Goal: Task Accomplishment & Management: Manage account settings

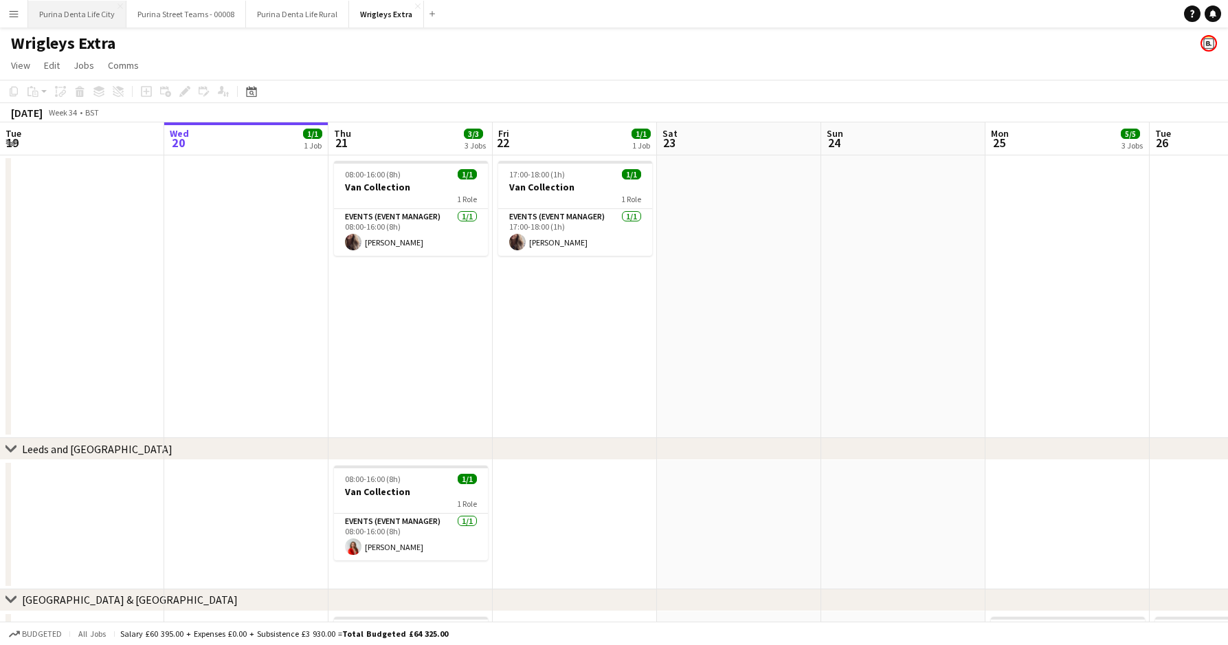
click at [98, 14] on button "Purina Denta Life City Close" at bounding box center [77, 14] width 98 height 27
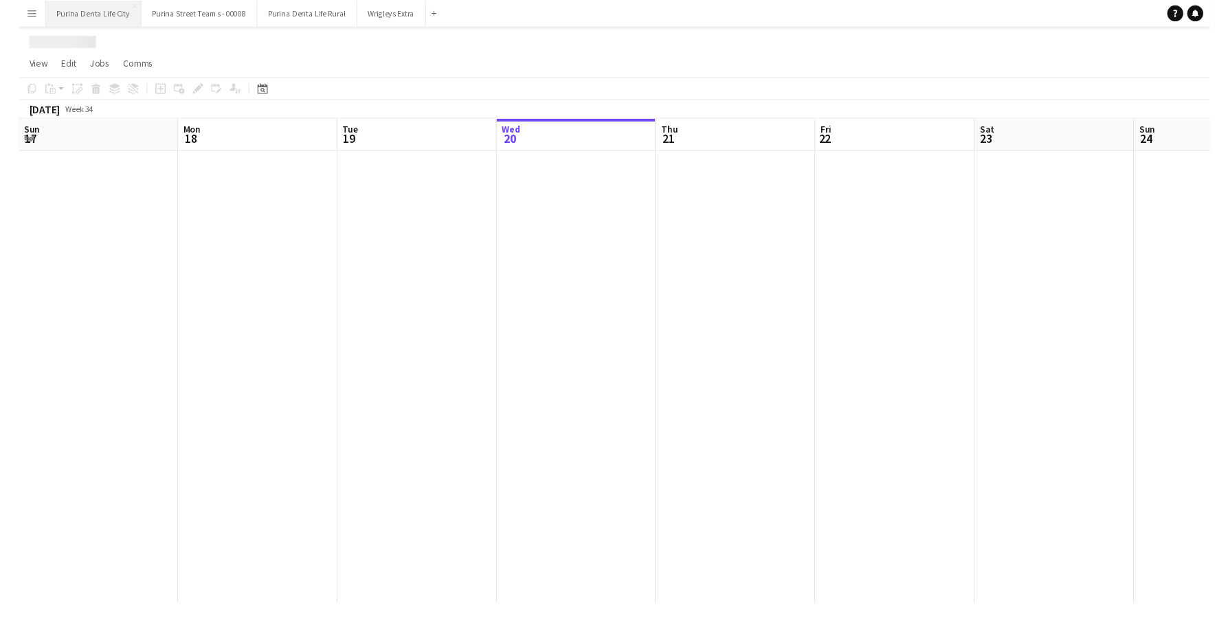
scroll to position [0, 328]
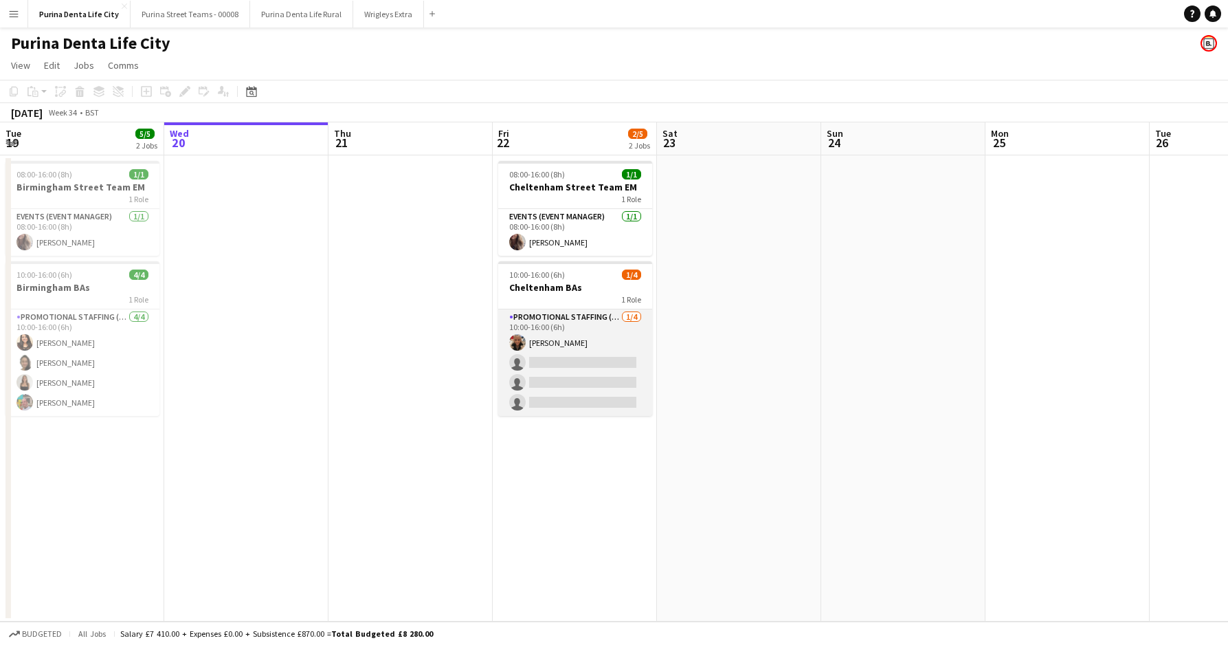
click at [588, 381] on app-card-role "Promotional Staffing (Brand Ambassadors) [DATE] 10:00-16:00 (6h) [PERSON_NAME] …" at bounding box center [575, 362] width 154 height 107
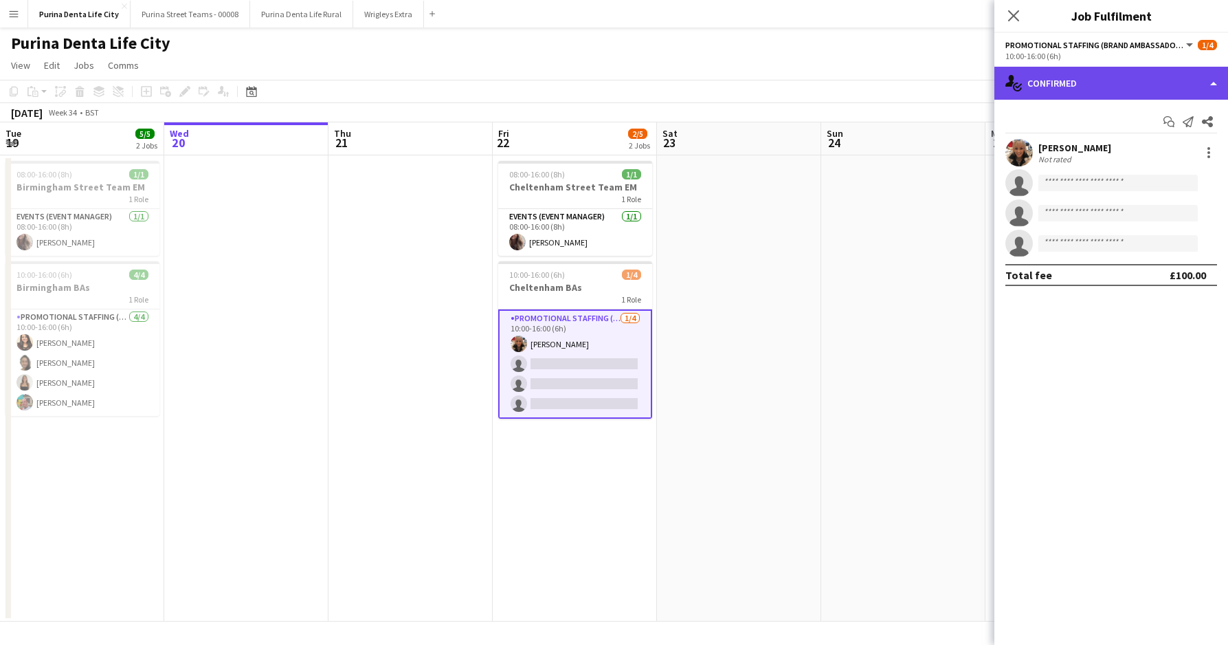
click at [1083, 89] on div "single-neutral-actions-check-2 Confirmed" at bounding box center [1111, 83] width 234 height 33
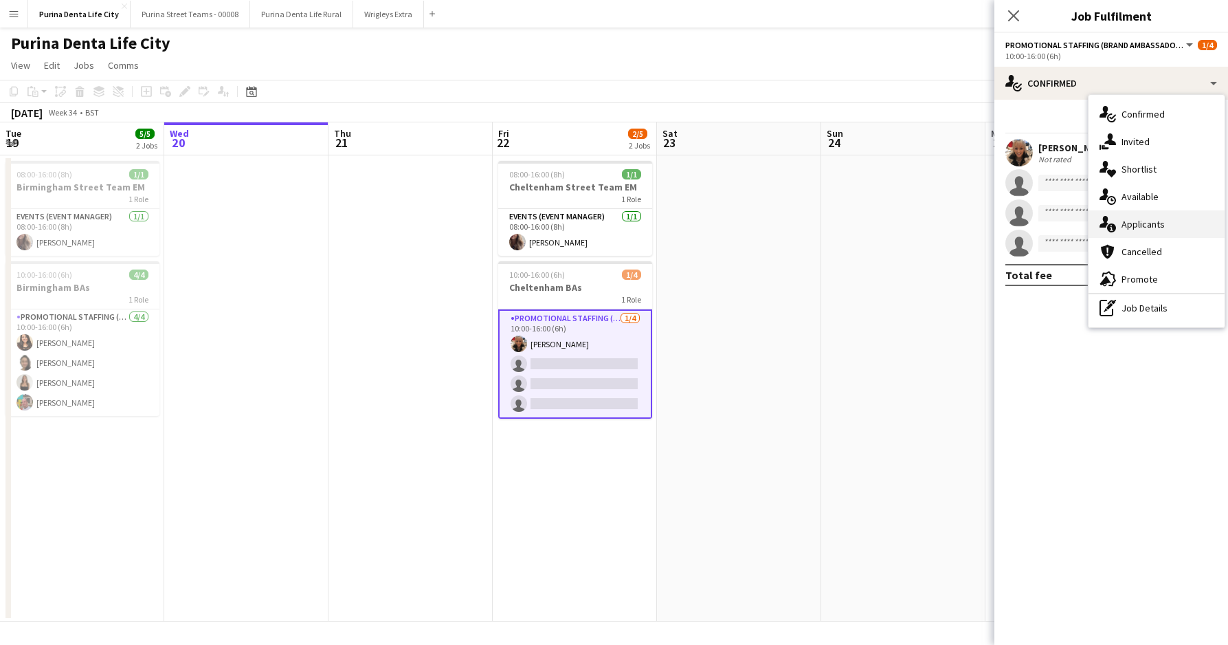
click at [1133, 222] on div "single-neutral-actions-information Applicants" at bounding box center [1157, 223] width 136 height 27
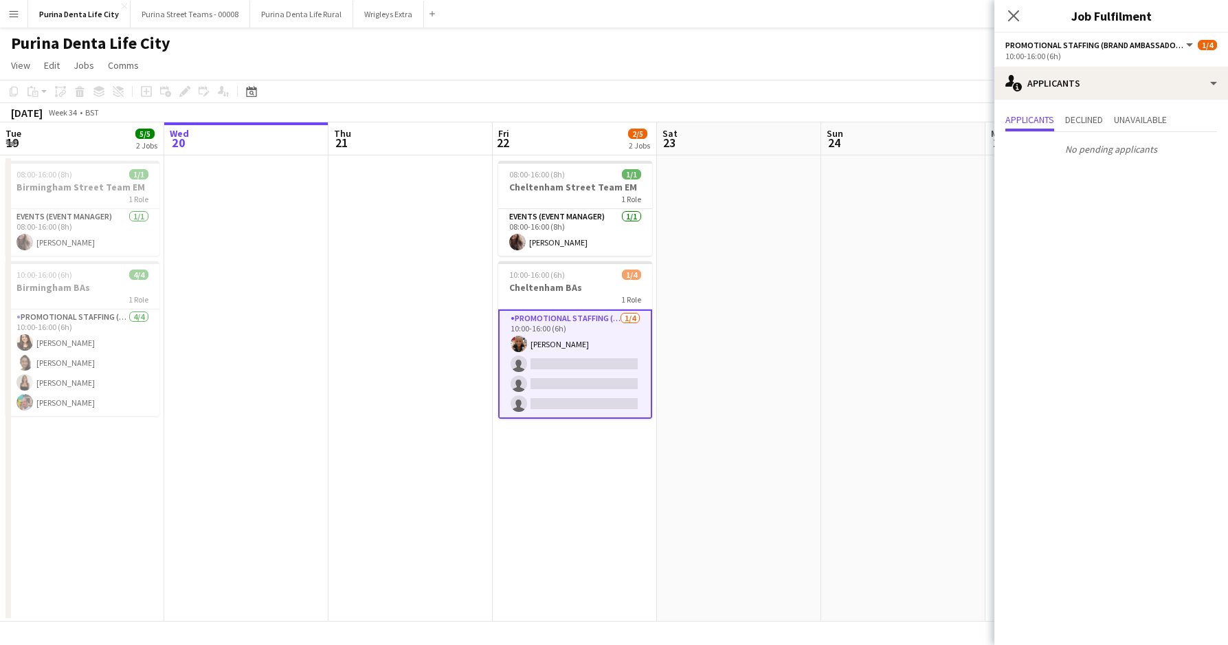
click at [856, 69] on app-page-menu "View Day view expanded Day view collapsed Month view Date picker Jump to [DATE]…" at bounding box center [614, 67] width 1228 height 26
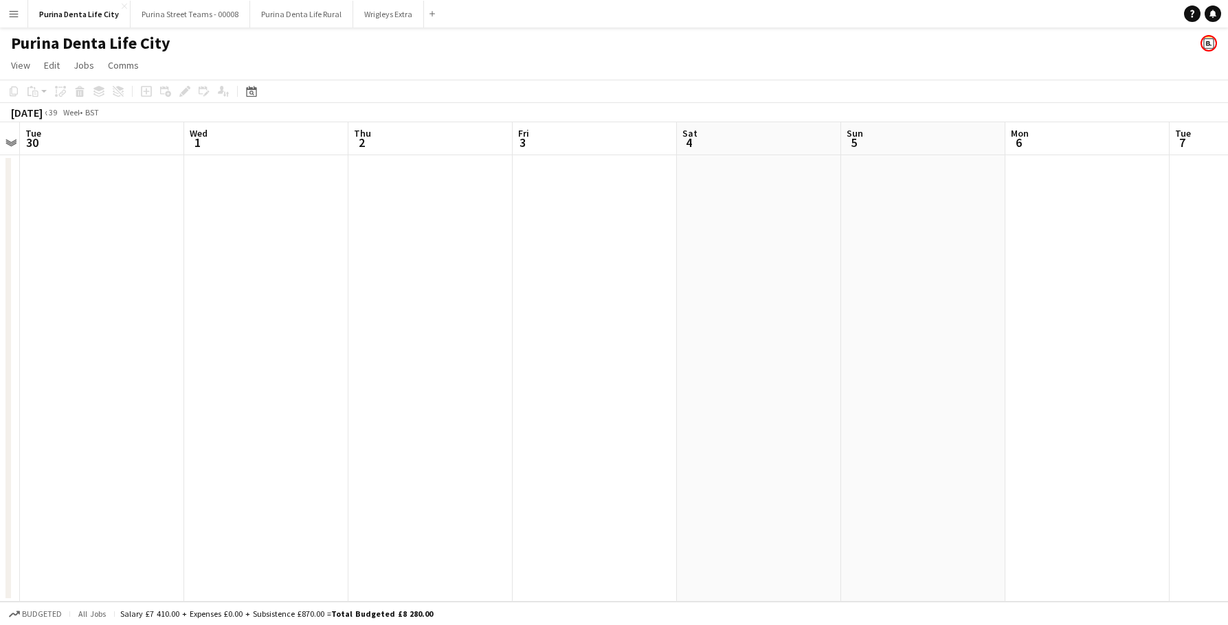
scroll to position [0, 480]
click at [361, 20] on button "Wrigleys Extra Close" at bounding box center [388, 14] width 71 height 27
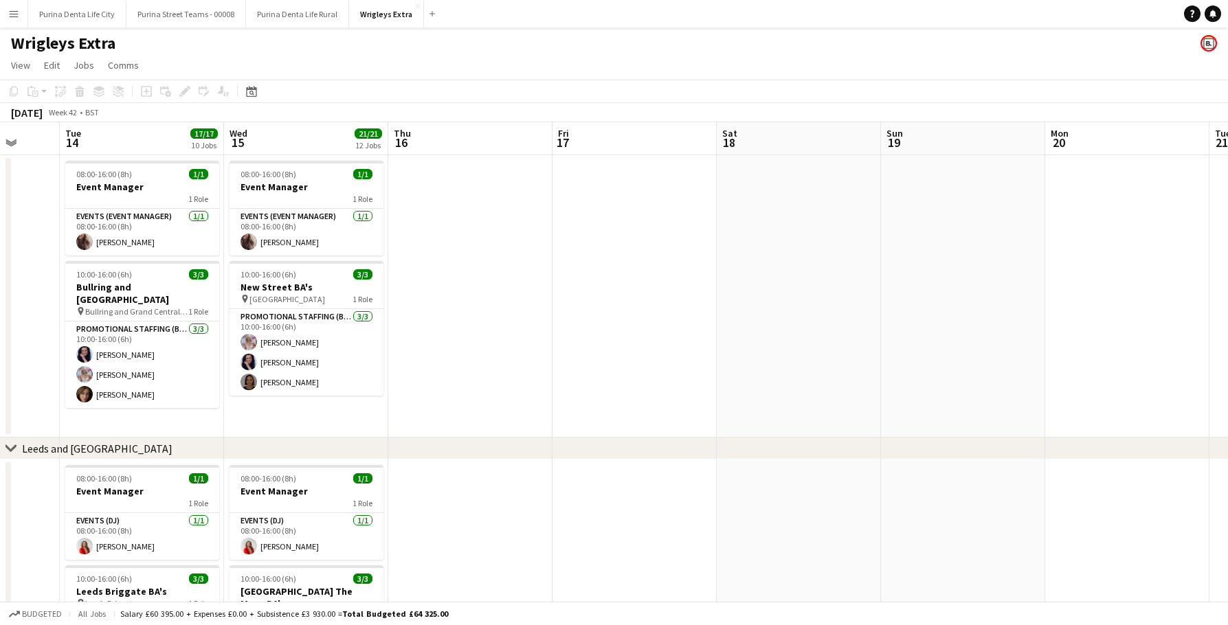
scroll to position [0, 405]
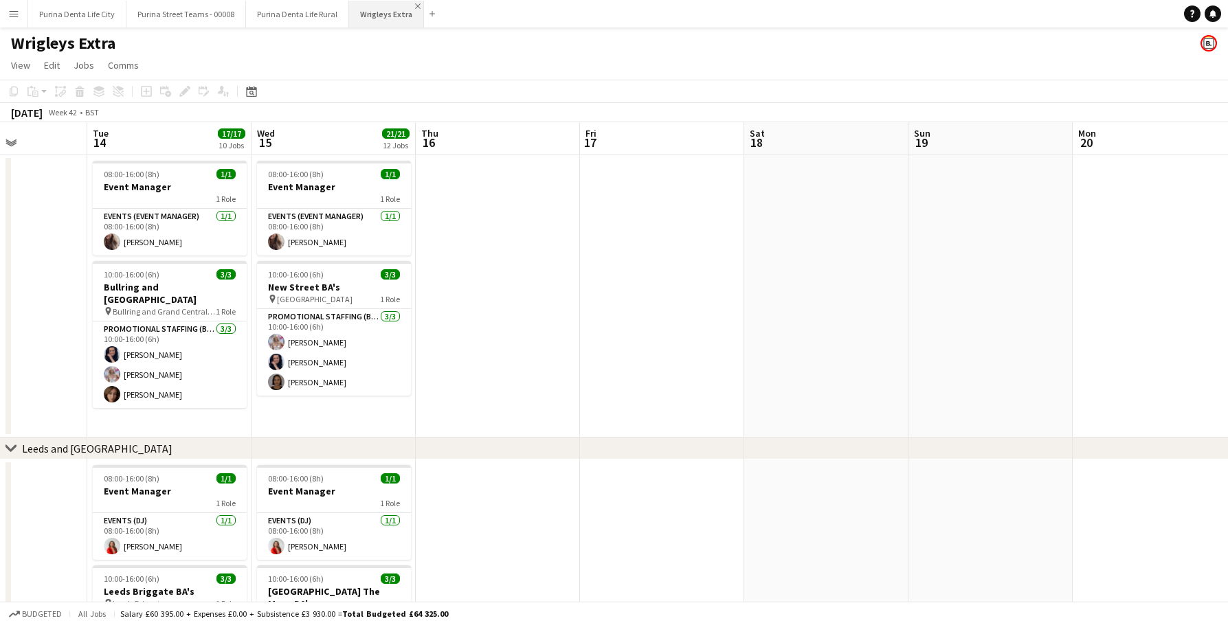
click at [415, 7] on app-icon "Close" at bounding box center [417, 5] width 5 height 5
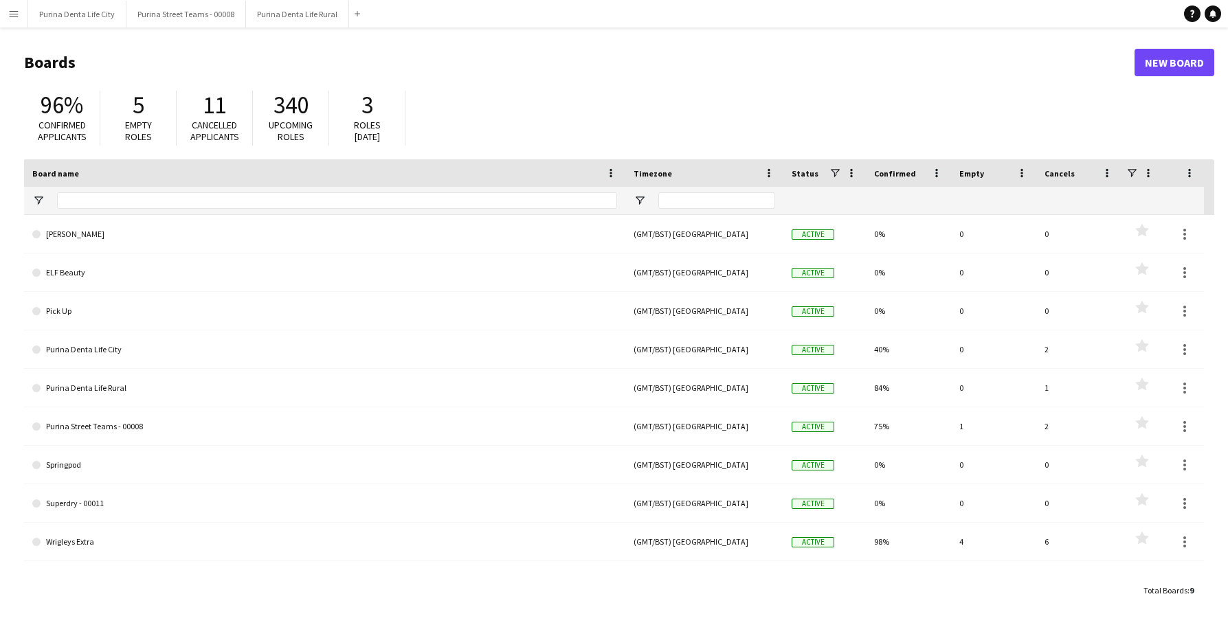
click at [18, 12] on app-icon "Menu" at bounding box center [13, 13] width 11 height 11
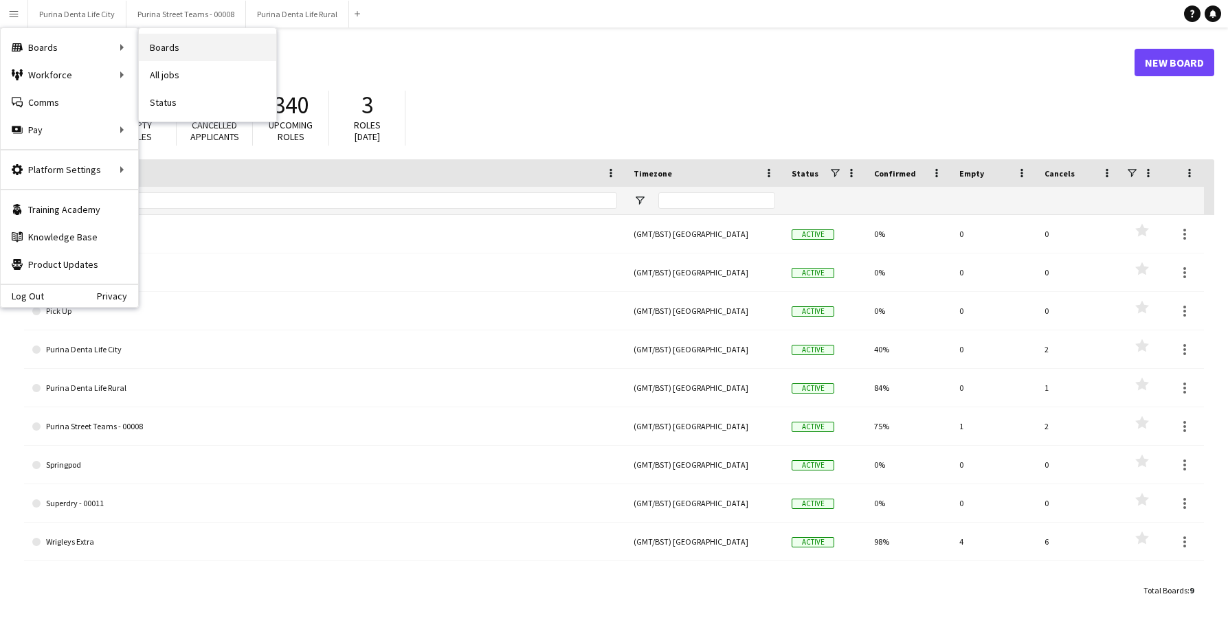
click at [203, 43] on link "Boards" at bounding box center [207, 47] width 137 height 27
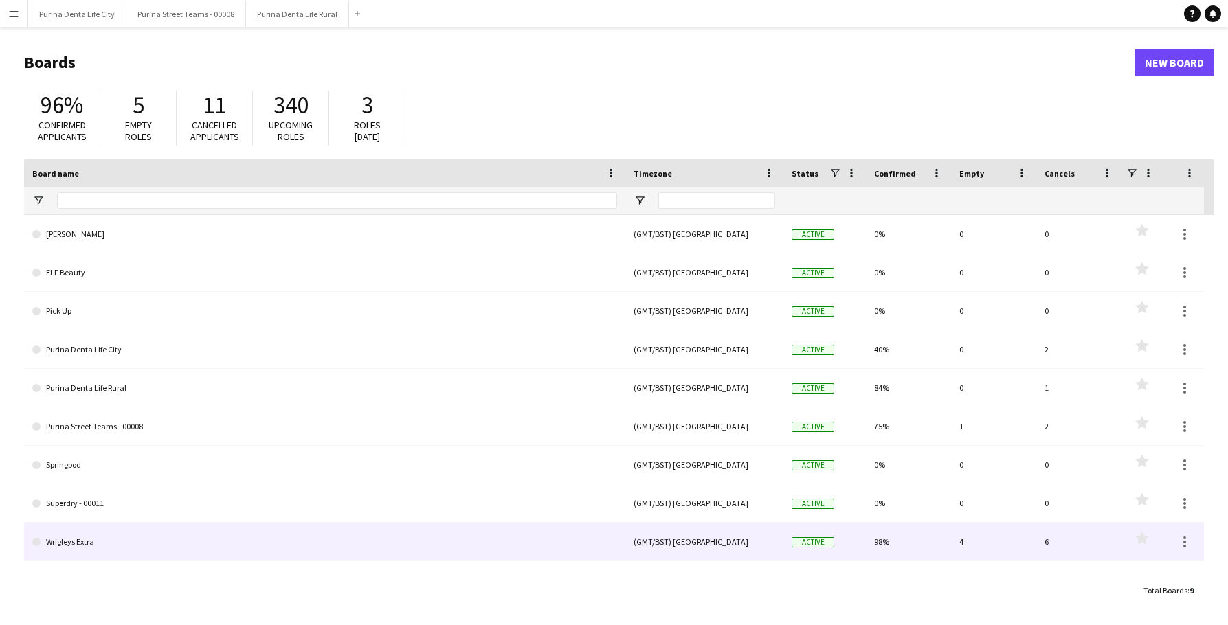
click at [335, 538] on link "Wrigleys Extra" at bounding box center [324, 542] width 585 height 38
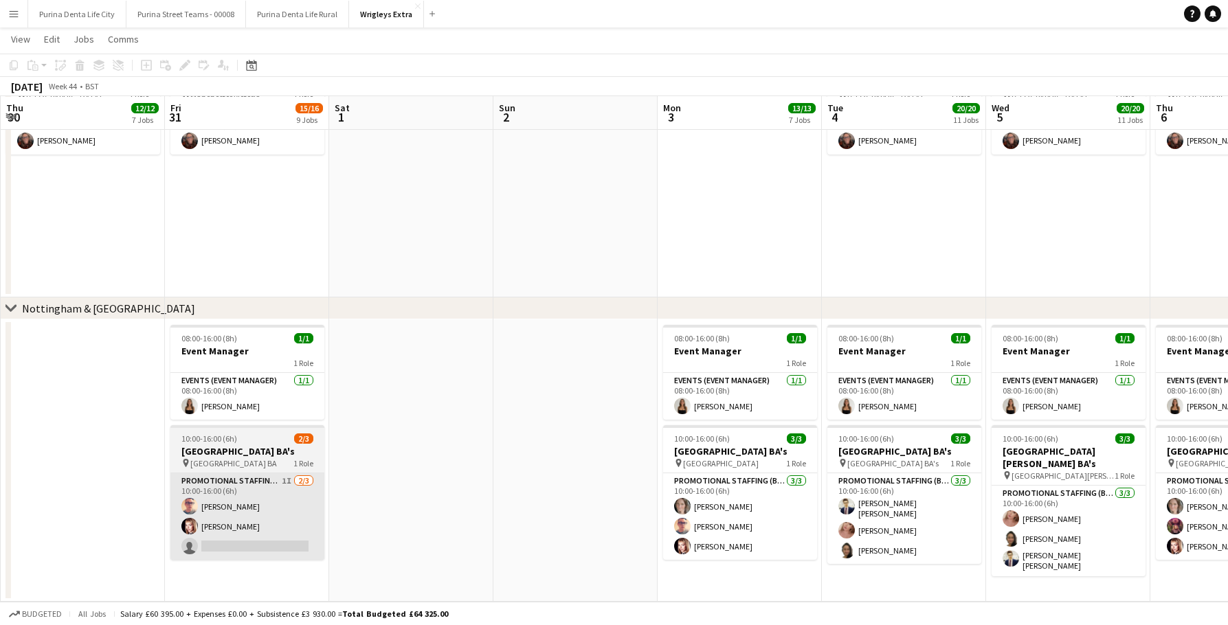
scroll to position [1235, 0]
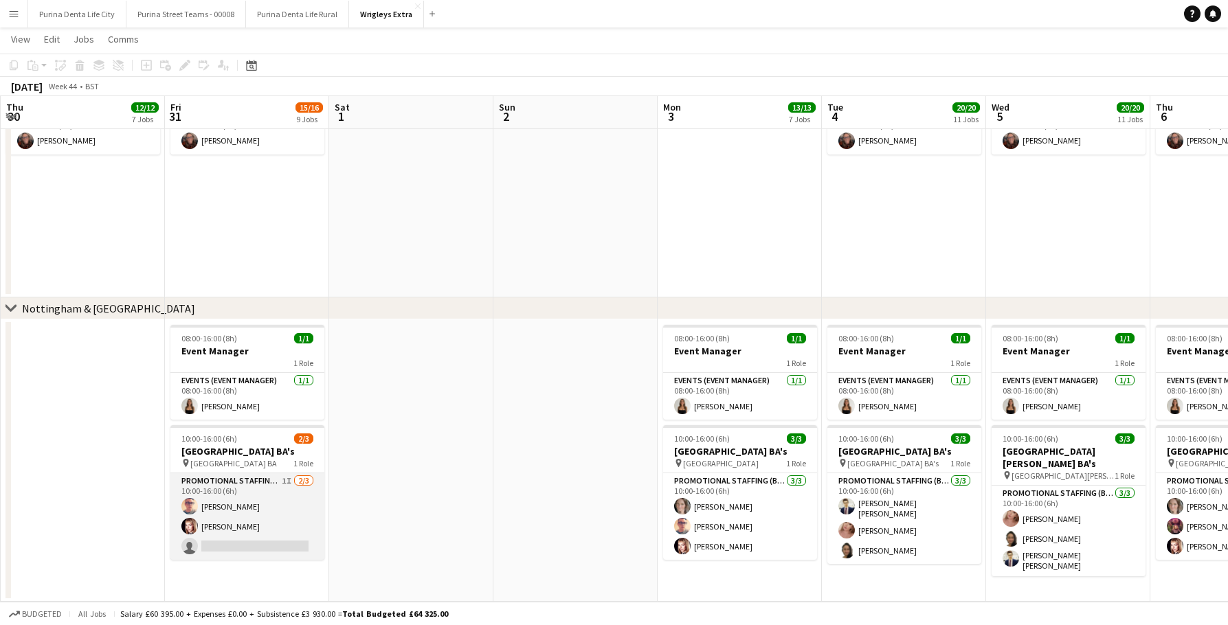
click at [313, 559] on app-card-role "Promotional Staffing (Brand Ambassadors) 1I [DATE] 10:00-16:00 (6h) [PERSON_NAM…" at bounding box center [247, 516] width 154 height 87
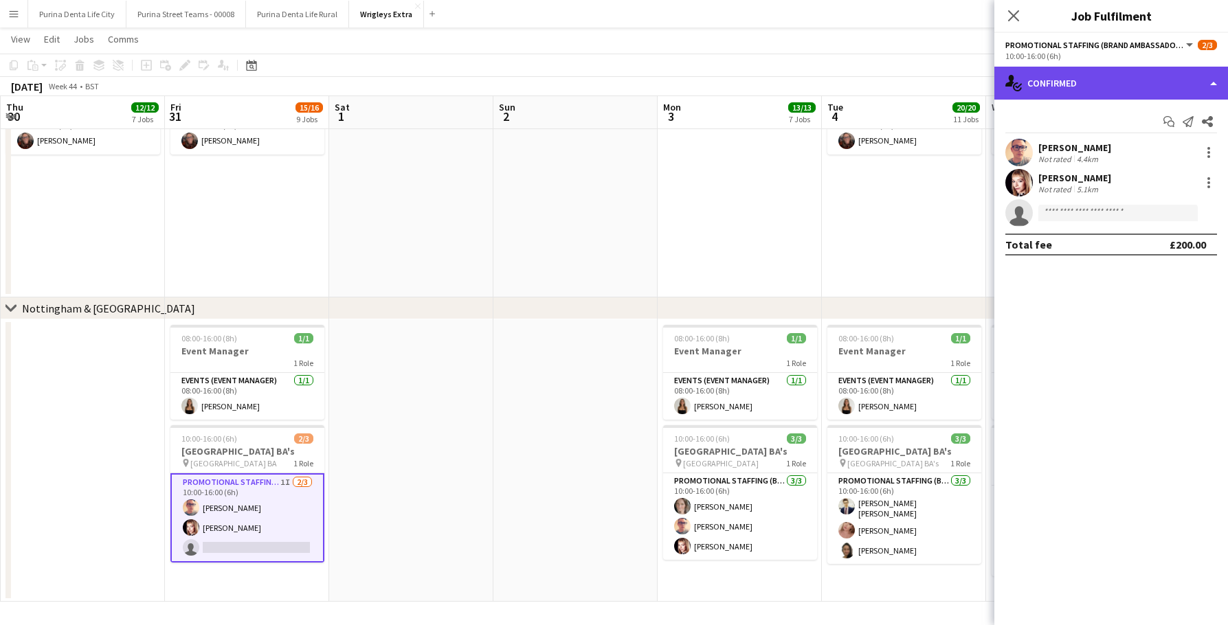
click at [1100, 92] on div "single-neutral-actions-check-2 Confirmed" at bounding box center [1111, 83] width 234 height 33
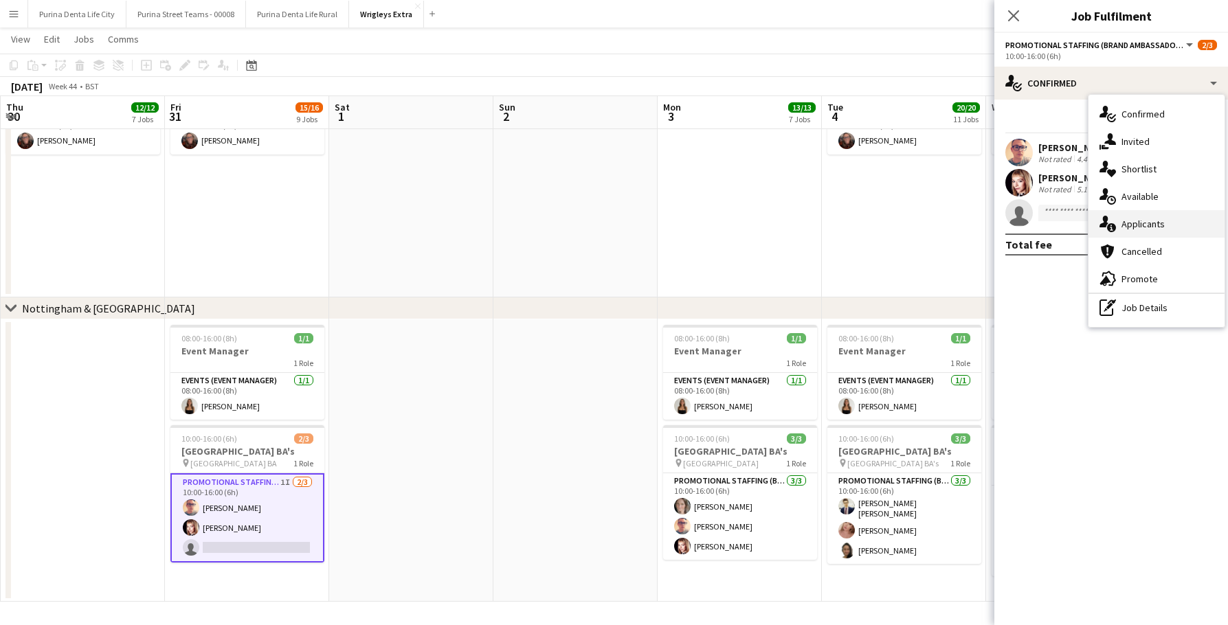
click at [1132, 220] on div "single-neutral-actions-information Applicants" at bounding box center [1157, 223] width 136 height 27
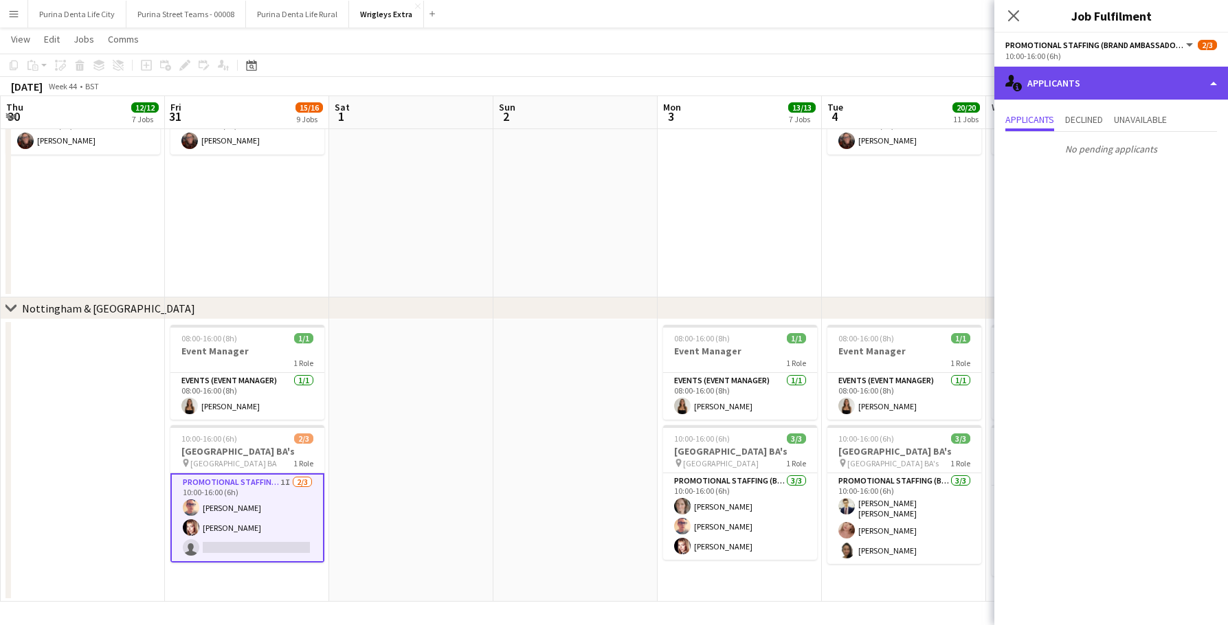
click at [1142, 99] on div "single-neutral-actions-information Applicants" at bounding box center [1111, 83] width 234 height 33
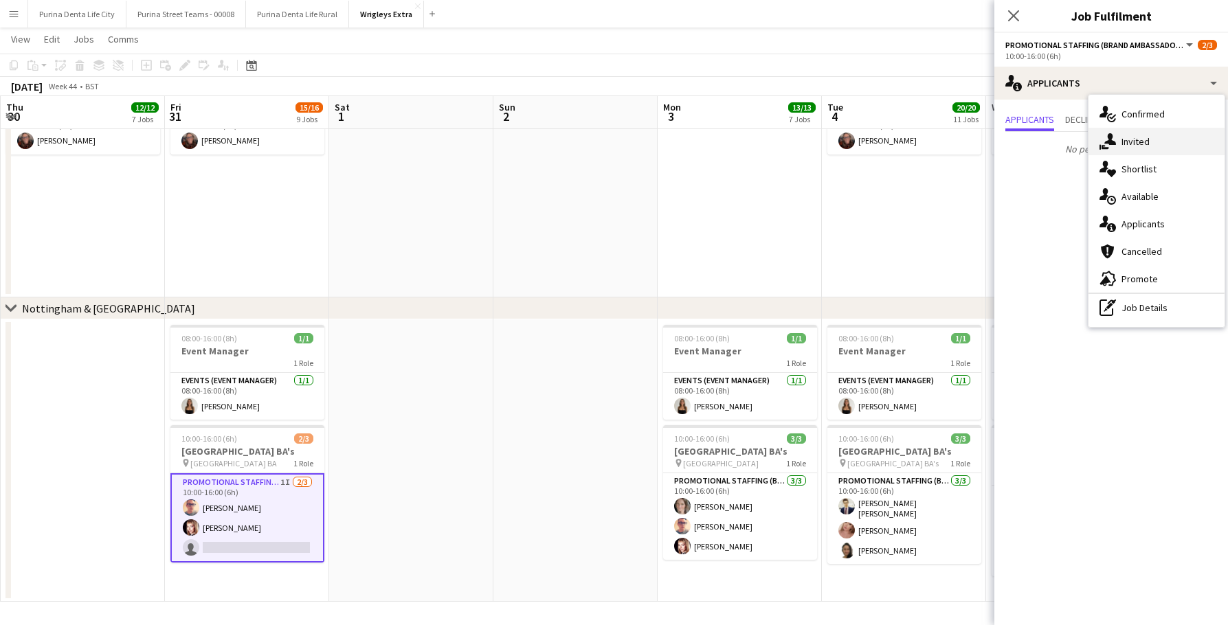
click at [1136, 135] on div "single-neutral-actions-share-1 Invited" at bounding box center [1157, 141] width 136 height 27
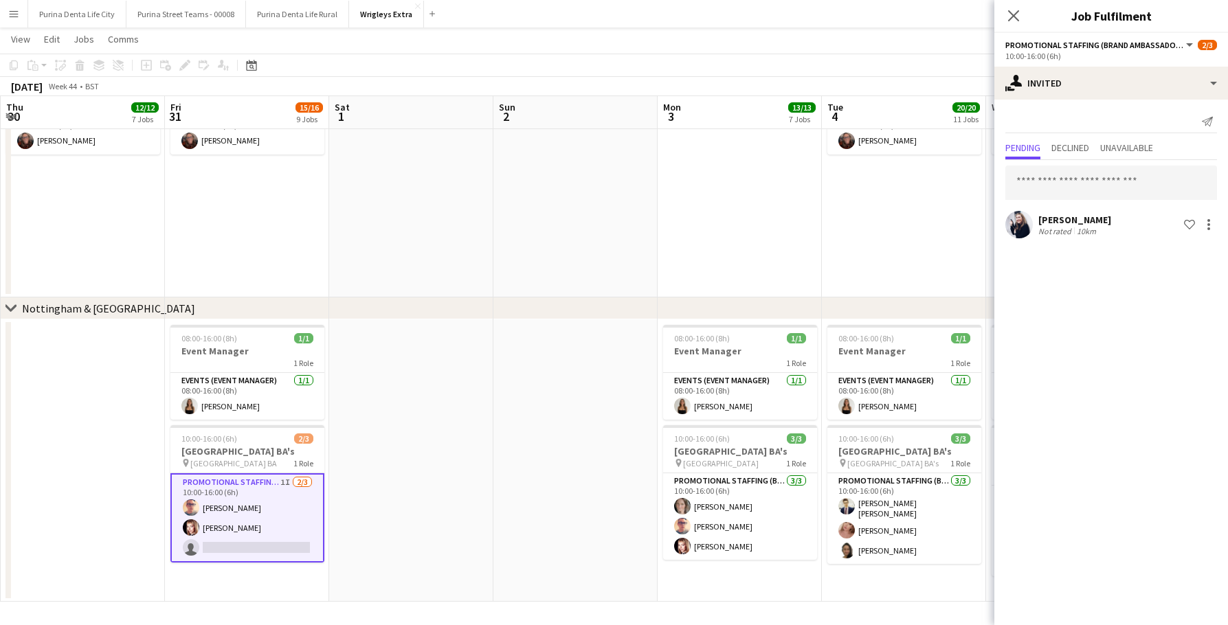
click at [560, 423] on app-date-cell at bounding box center [575, 461] width 164 height 282
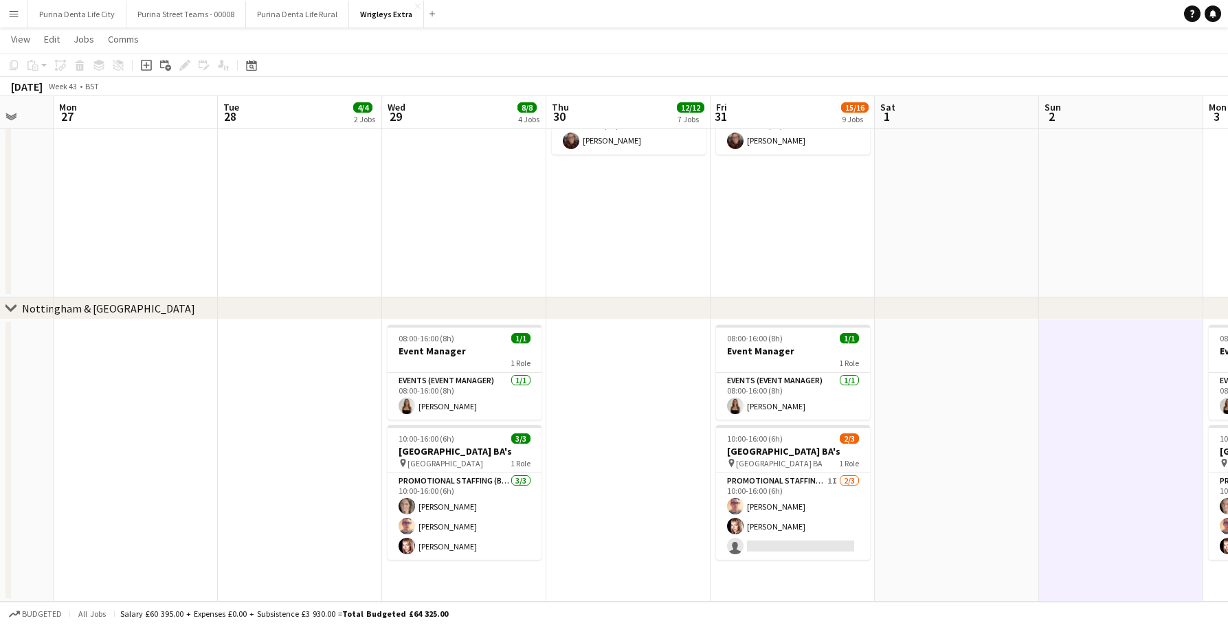
scroll to position [0, 440]
click at [415, 5] on app-icon "Close" at bounding box center [417, 5] width 5 height 5
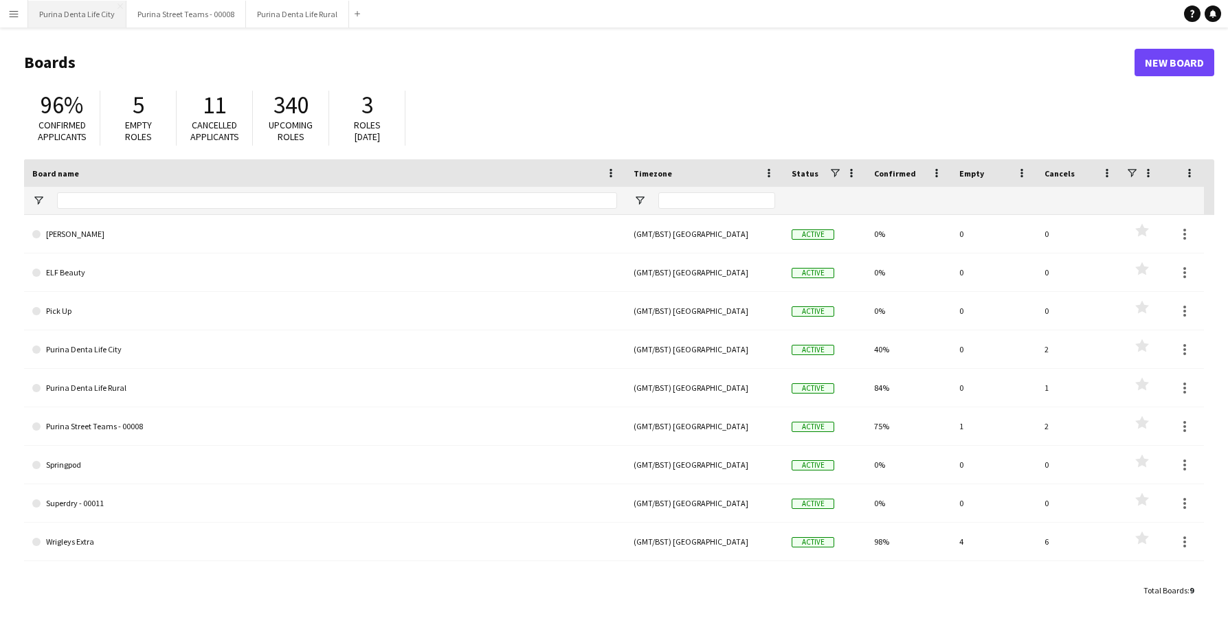
click at [91, 14] on button "Purina Denta Life City Close" at bounding box center [77, 14] width 98 height 27
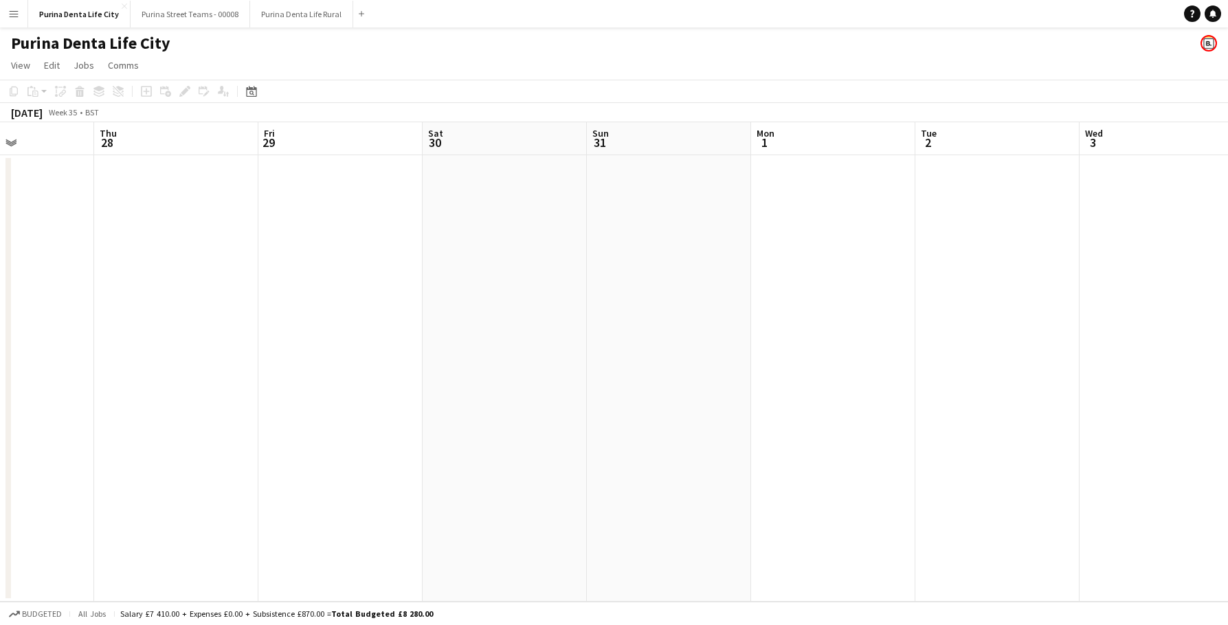
scroll to position [0, 594]
click at [122, 6] on app-icon "Close" at bounding box center [124, 5] width 5 height 5
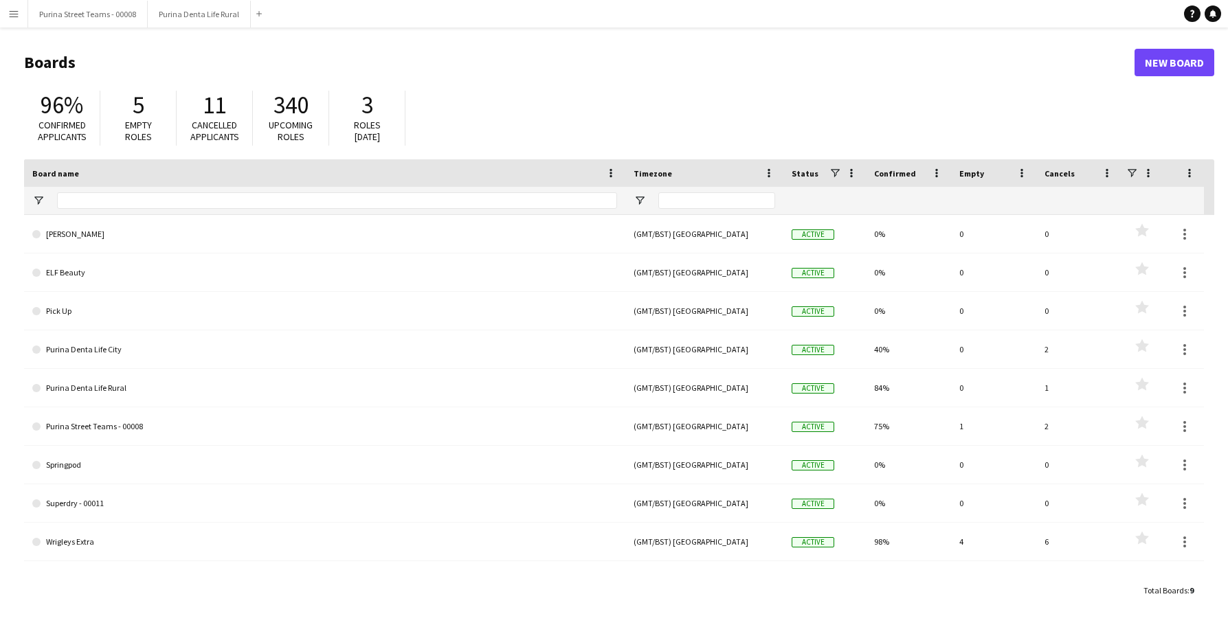
click at [120, 6] on button "Purina Street Teams - 00008 Close" at bounding box center [88, 14] width 120 height 27
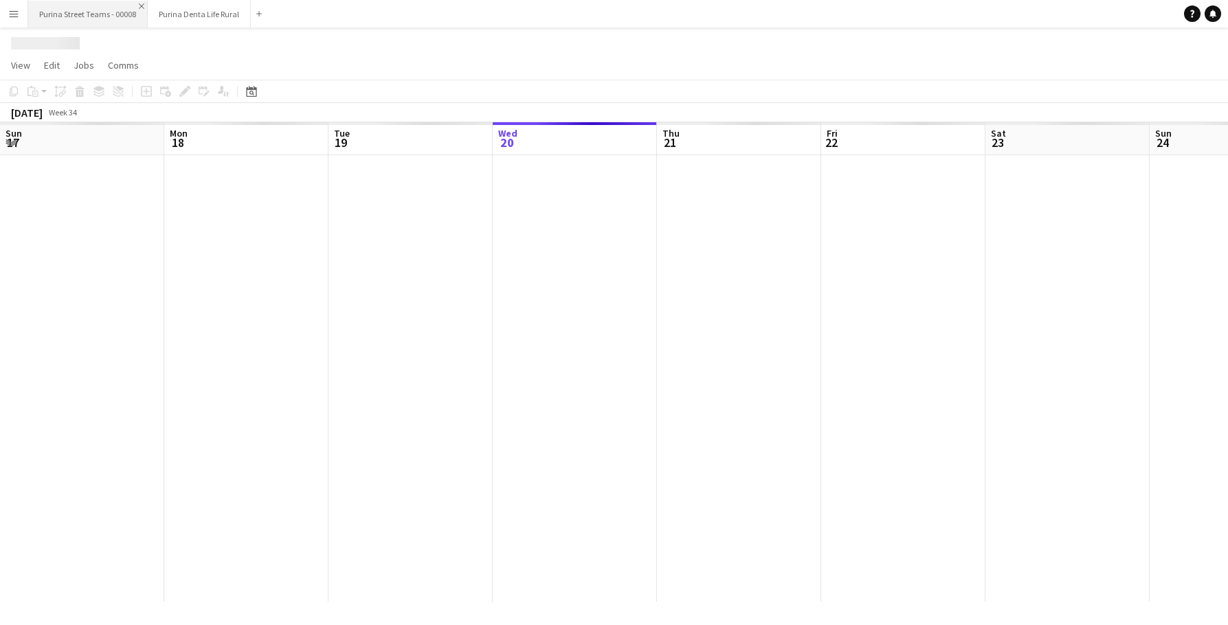
scroll to position [0, 328]
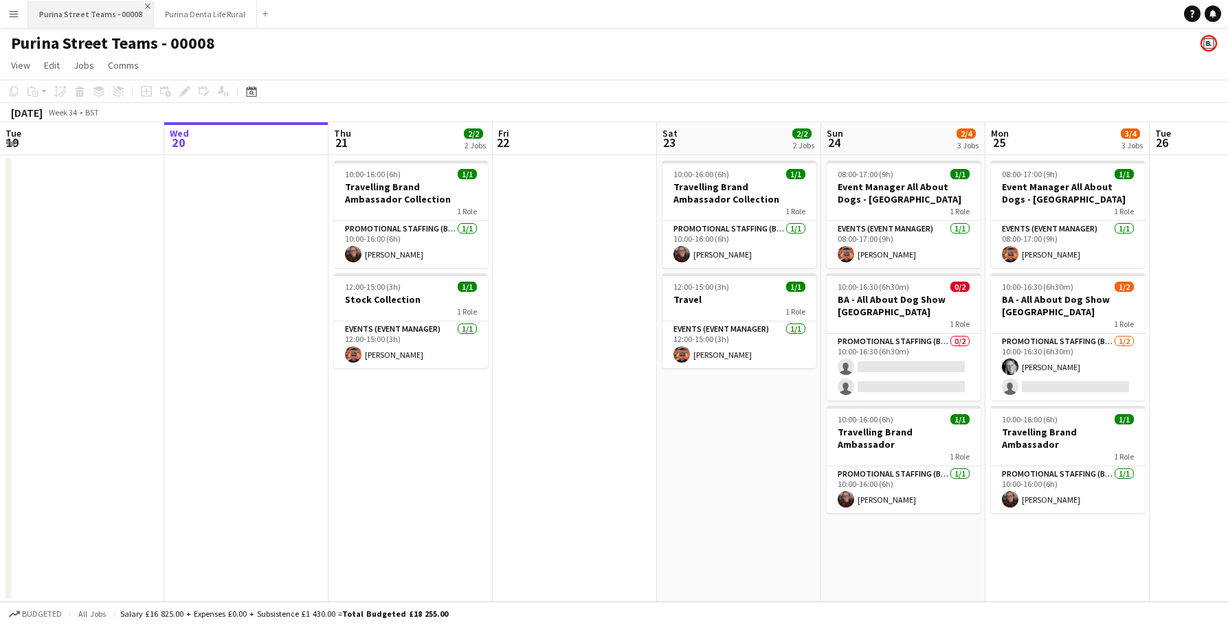
click at [145, 4] on app-icon "Close" at bounding box center [147, 5] width 5 height 5
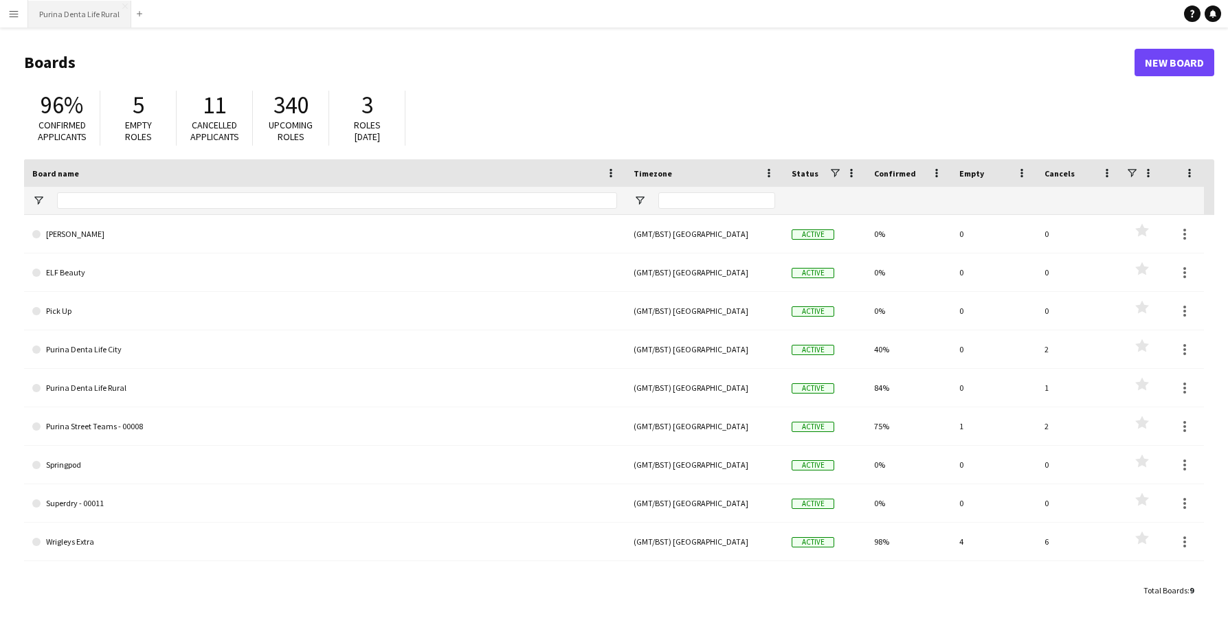
click at [122, 10] on button "Purina Denta Life Rural Close" at bounding box center [79, 14] width 103 height 27
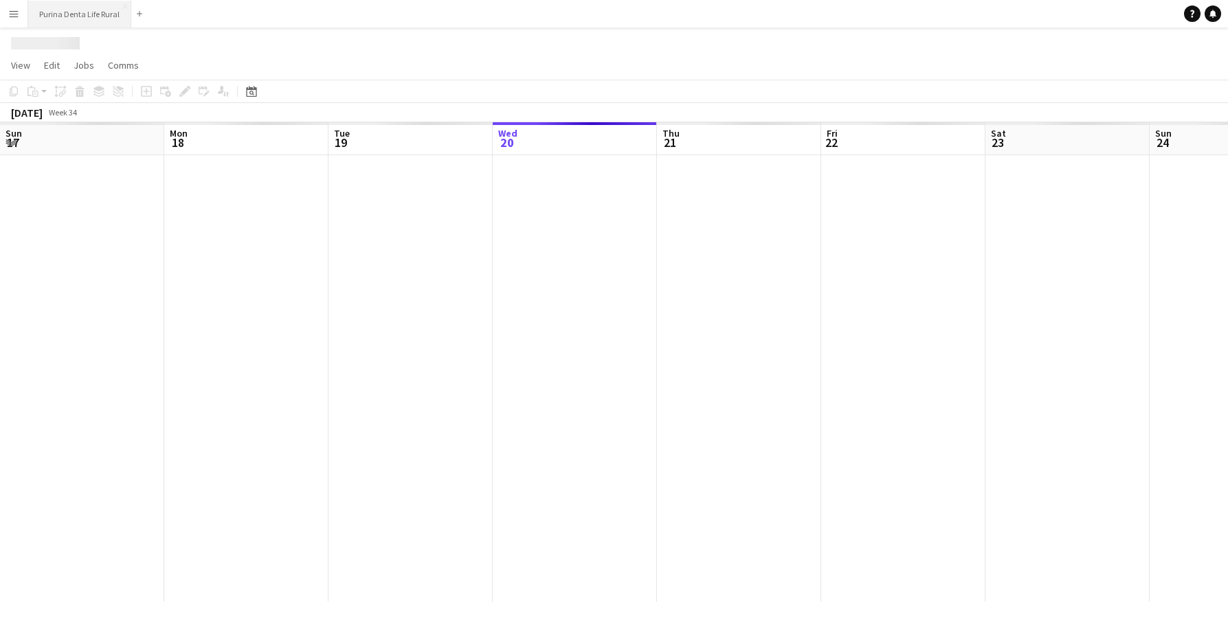
scroll to position [0, 328]
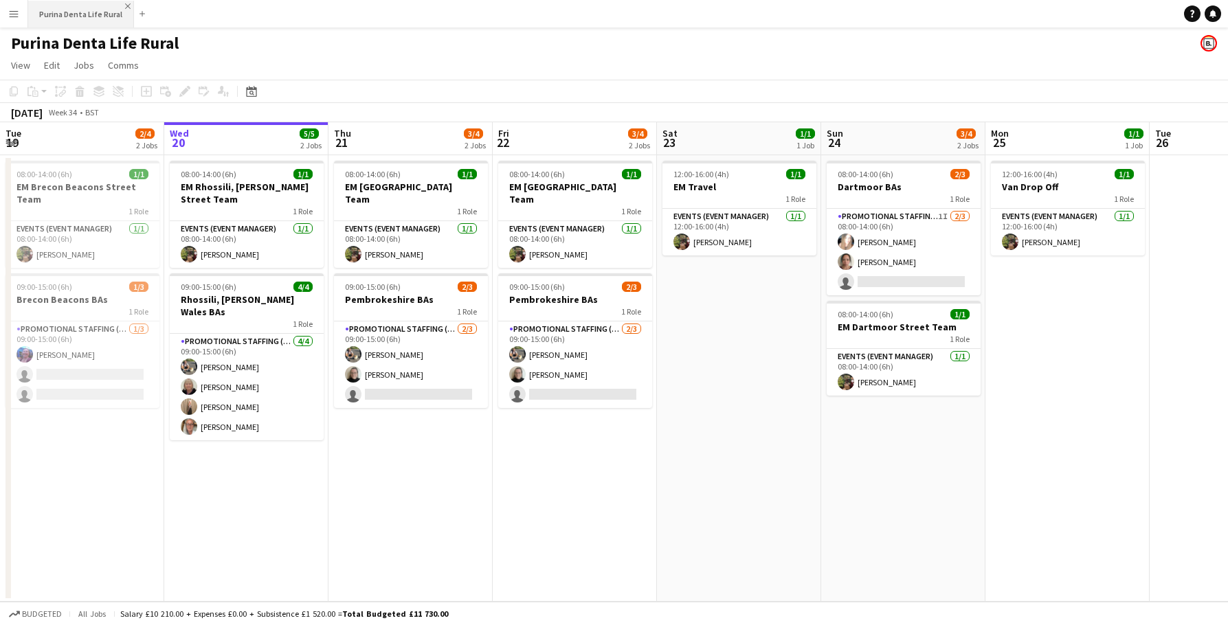
click at [126, 8] on app-icon "Close" at bounding box center [127, 5] width 5 height 5
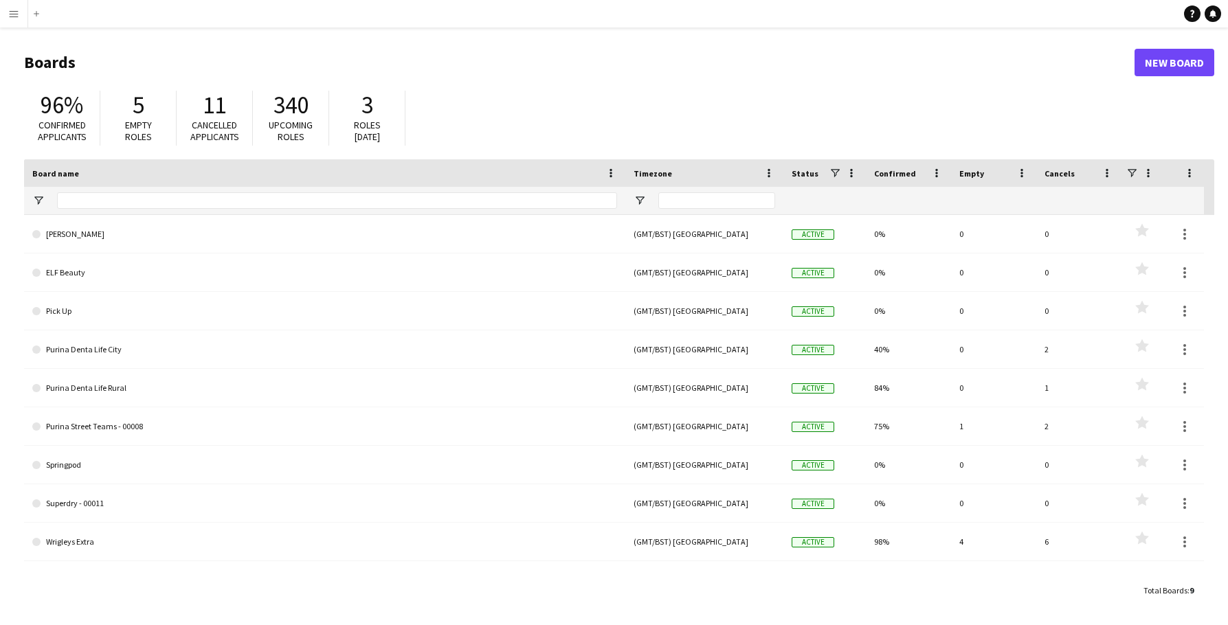
click at [14, 9] on app-icon "Menu" at bounding box center [13, 13] width 11 height 11
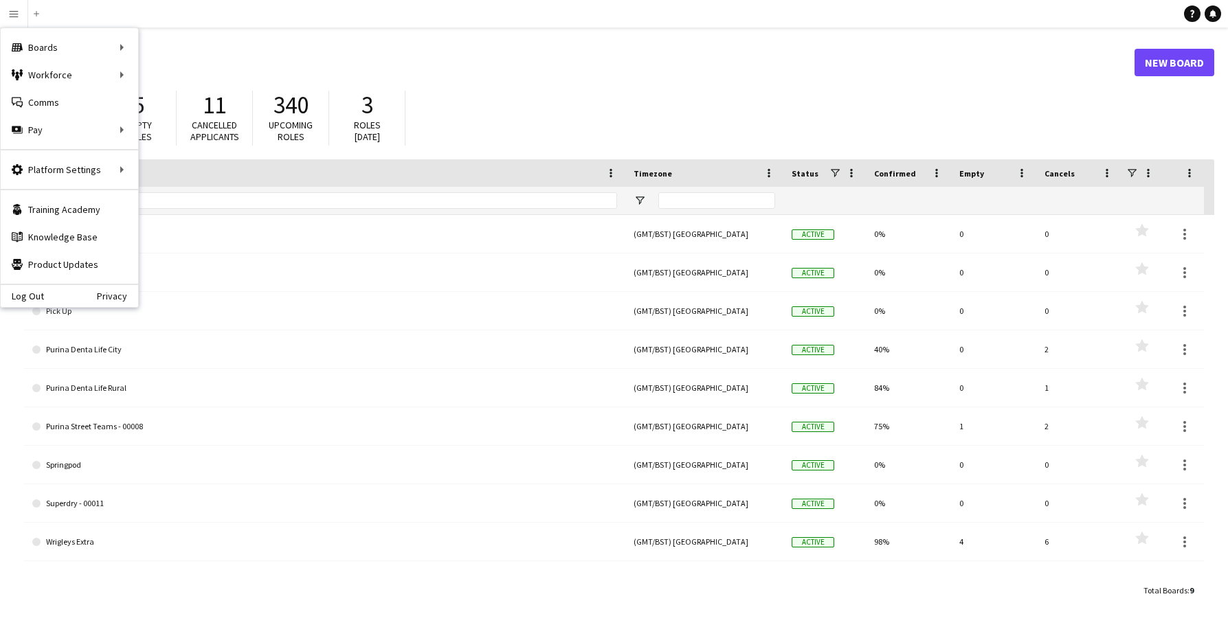
click at [317, 99] on div "340 Upcoming roles" at bounding box center [291, 118] width 76 height 55
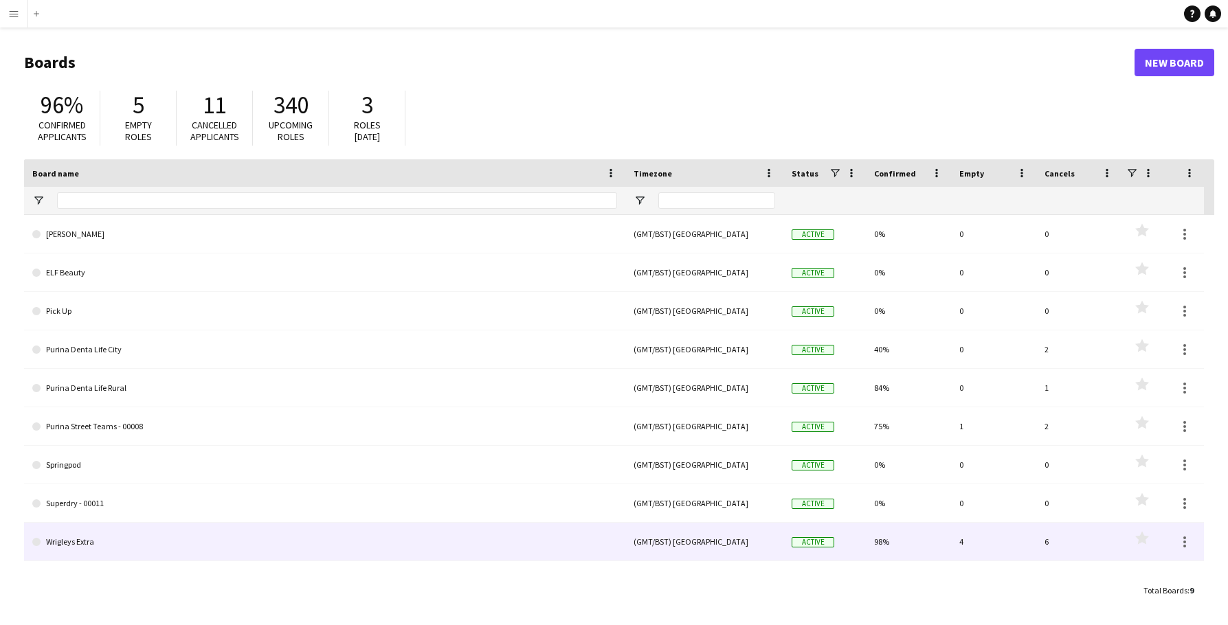
click at [201, 526] on link "Wrigleys Extra" at bounding box center [324, 542] width 585 height 38
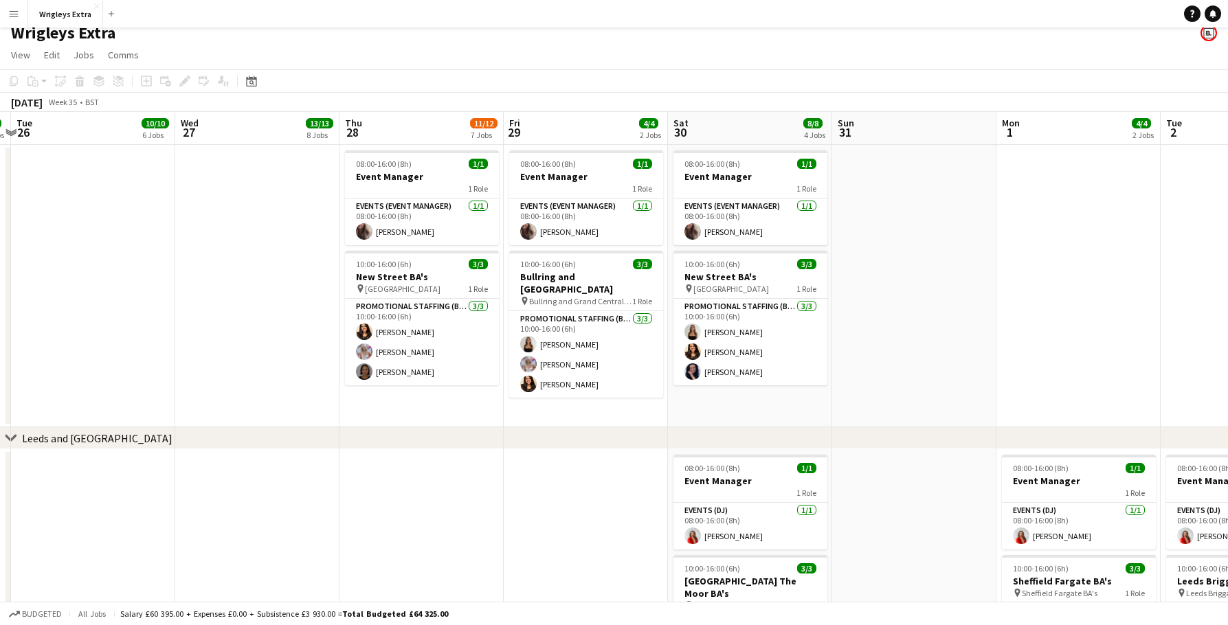
scroll to position [0, 317]
